Goal: Find contact information: Find contact information

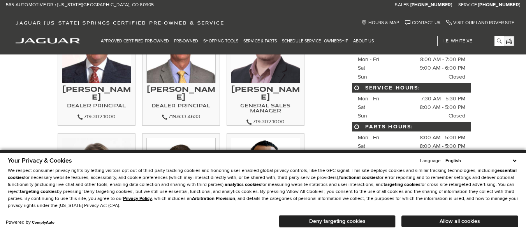
click at [91, 90] on h3 "[PERSON_NAME]" at bounding box center [96, 93] width 69 height 16
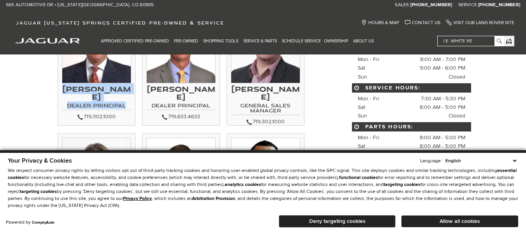
click at [96, 103] on h4 "Dealer Principal" at bounding box center [96, 106] width 69 height 7
copy div "[PERSON_NAME] Dealer Principal"
click at [95, 97] on h3 "[PERSON_NAME]" at bounding box center [96, 93] width 69 height 16
copy h3 "[PERSON_NAME]"
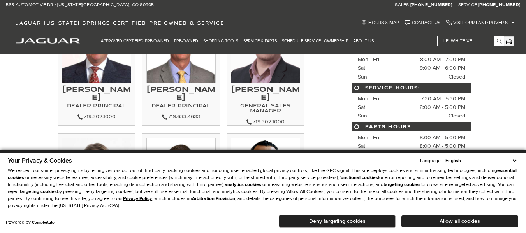
click at [83, 107] on h4 "Dealer Principal" at bounding box center [96, 106] width 69 height 7
click at [105, 105] on h4 "Dealer Principal" at bounding box center [96, 106] width 69 height 7
copy h4 "Dealer Principal"
click at [179, 90] on h3 "[PERSON_NAME]" at bounding box center [180, 93] width 69 height 16
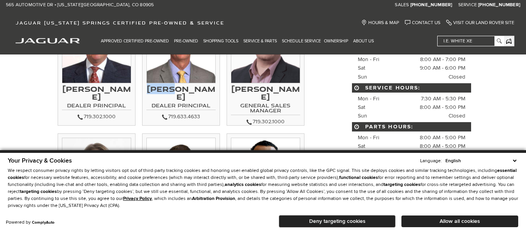
click at [179, 90] on h3 "[PERSON_NAME]" at bounding box center [180, 93] width 69 height 16
click at [180, 100] on h3 "[PERSON_NAME]" at bounding box center [180, 93] width 69 height 16
copy h3 "[PERSON_NAME]"
click at [170, 106] on h4 "Dealer Principal" at bounding box center [180, 106] width 69 height 7
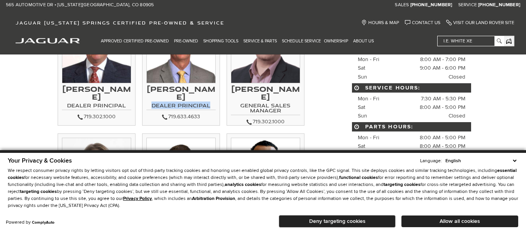
click at [201, 105] on h4 "Dealer Principal" at bounding box center [180, 106] width 69 height 7
copy h4 "Dealer Principal"
click at [250, 89] on h3 "[PERSON_NAME]" at bounding box center [265, 93] width 69 height 16
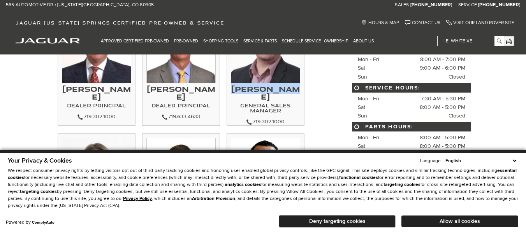
click at [278, 87] on h3 "[PERSON_NAME]" at bounding box center [265, 93] width 69 height 16
copy h3 "[PERSON_NAME]"
click at [253, 103] on h4 "General Sales Manager" at bounding box center [265, 109] width 69 height 12
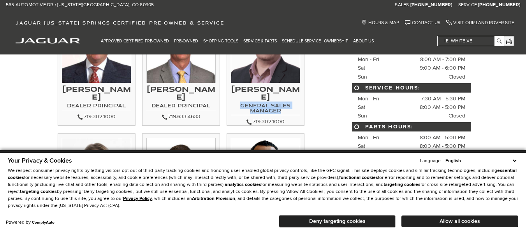
click at [259, 105] on h4 "General Sales Manager" at bounding box center [265, 109] width 69 height 12
copy h4 "General Sales Manager"
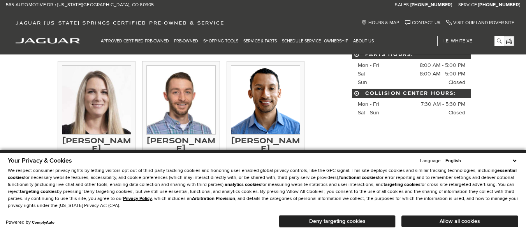
scroll to position [195, 0]
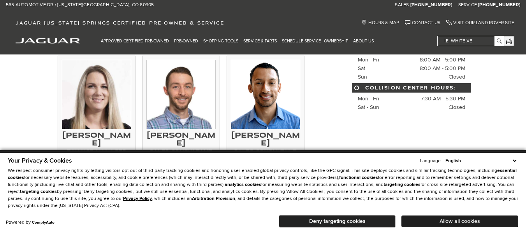
click at [424, 222] on button "Allow all cookies" at bounding box center [459, 222] width 117 height 12
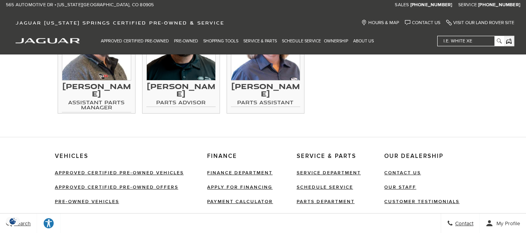
scroll to position [1323, 0]
